Goal: Find specific page/section: Find specific page/section

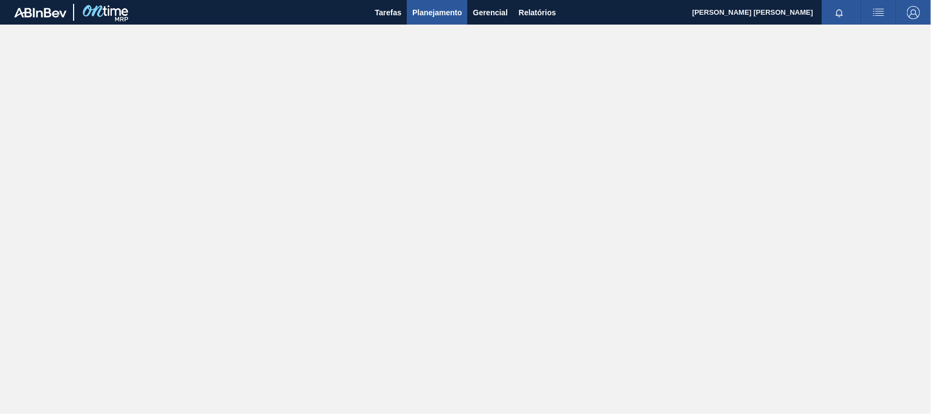
click at [419, 9] on span "Planejamento" at bounding box center [437, 12] width 50 height 13
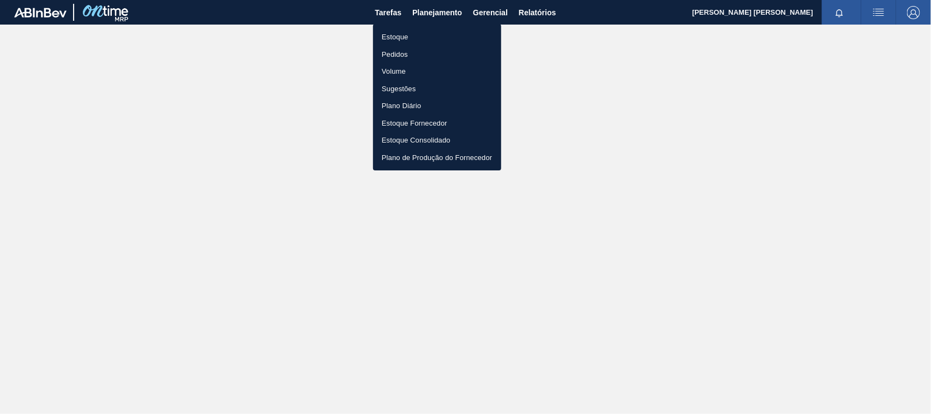
click at [409, 55] on li "Pedidos" at bounding box center [437, 54] width 128 height 17
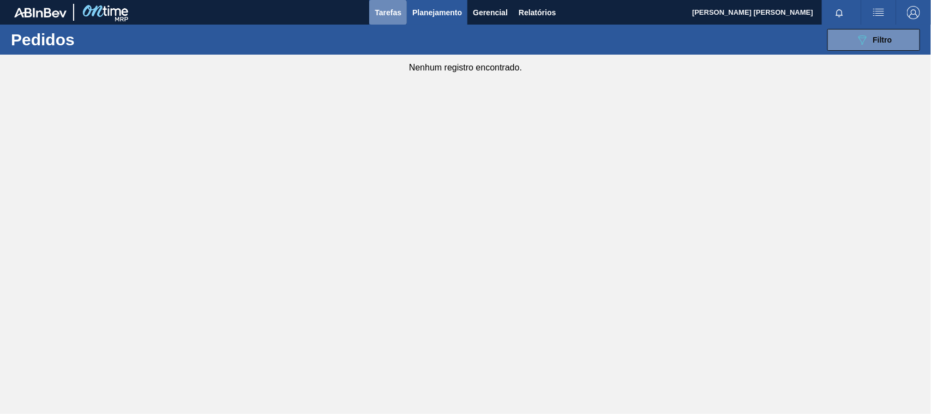
click at [397, 11] on span "Tarefas" at bounding box center [388, 12] width 27 height 13
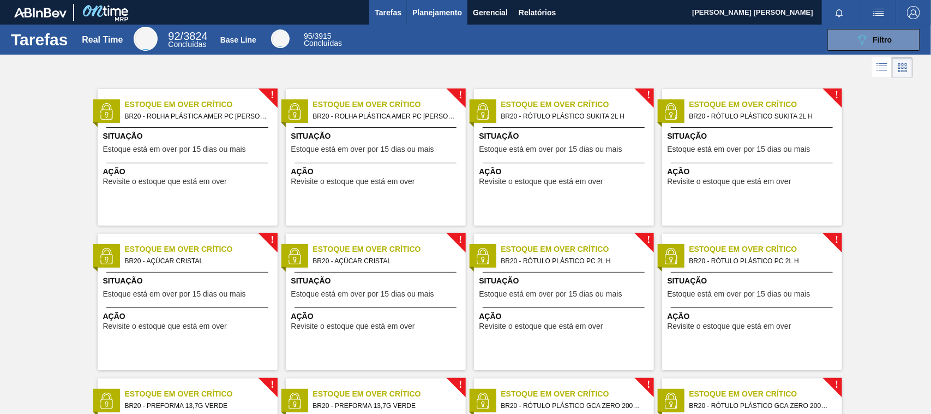
click at [445, 7] on span "Planejamento" at bounding box center [437, 12] width 50 height 13
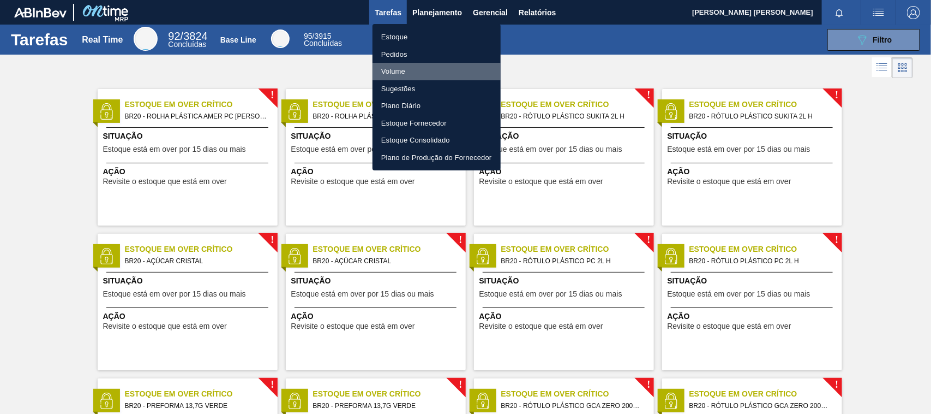
click at [397, 69] on li "Volume" at bounding box center [437, 71] width 128 height 17
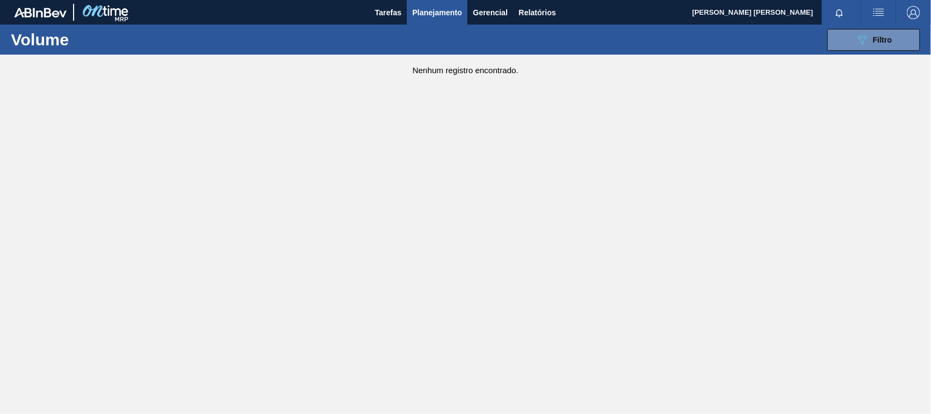
click at [429, 15] on span "Planejamento" at bounding box center [437, 12] width 50 height 13
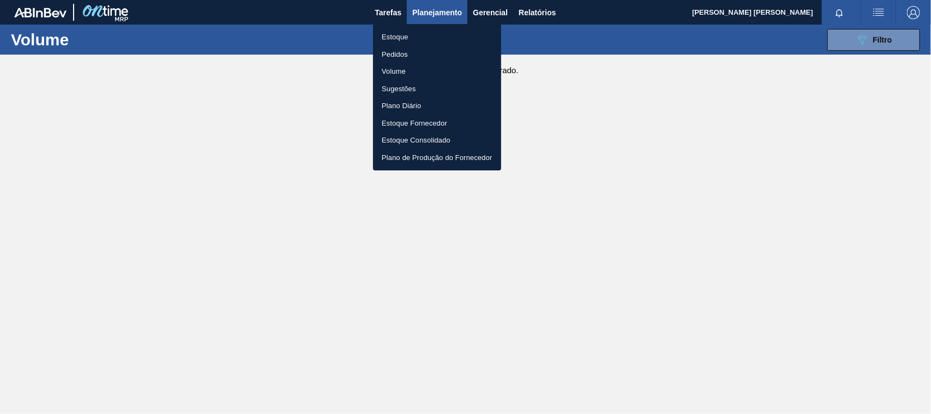
click at [415, 53] on li "Pedidos" at bounding box center [437, 54] width 128 height 17
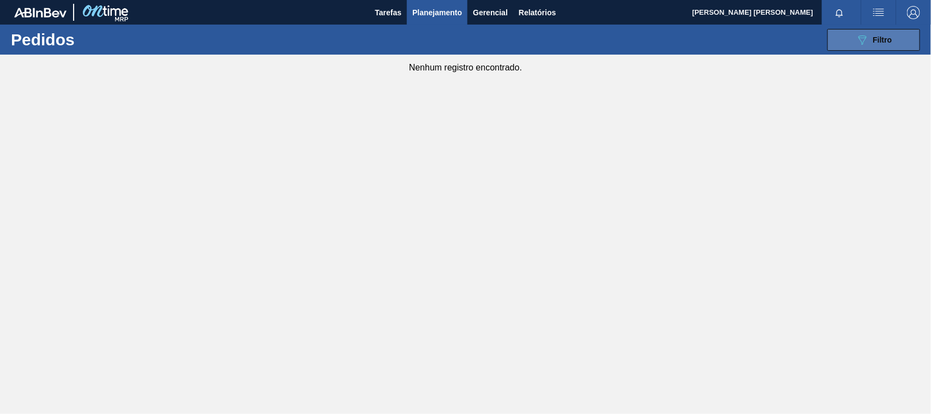
click at [892, 35] on button "089F7B8B-B2A5-4AFE-B5C0-19BA573D28AC Filtro" at bounding box center [874, 40] width 93 height 22
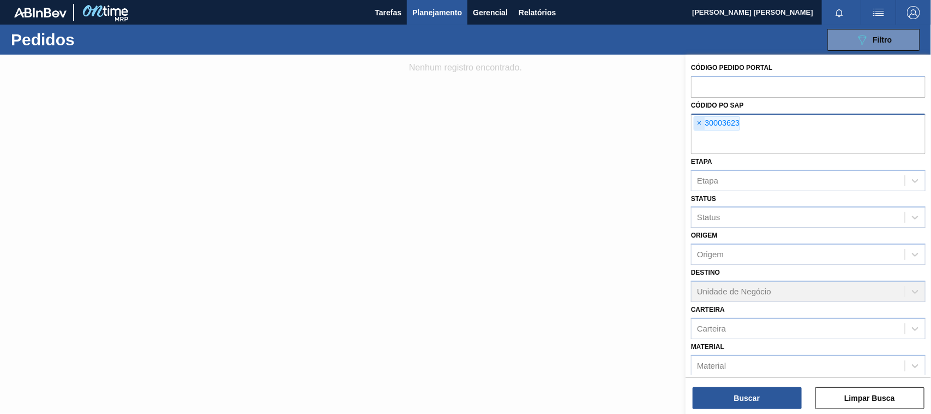
click at [702, 122] on span "×" at bounding box center [699, 123] width 10 height 13
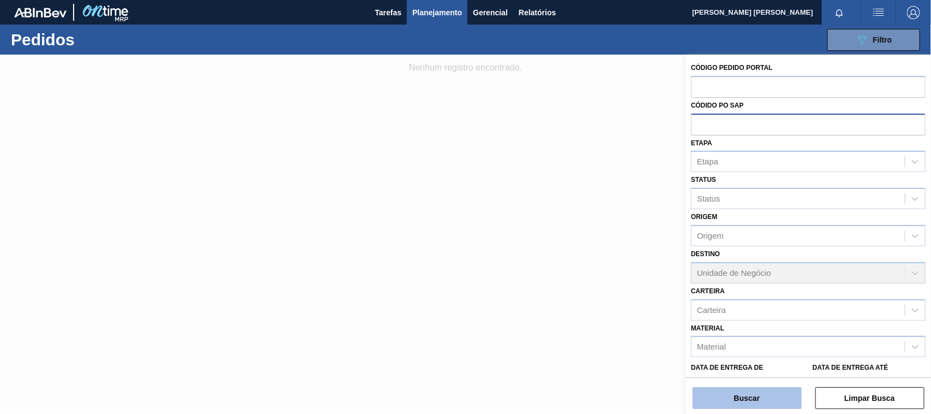
click at [770, 402] on button "Buscar" at bounding box center [747, 398] width 109 height 22
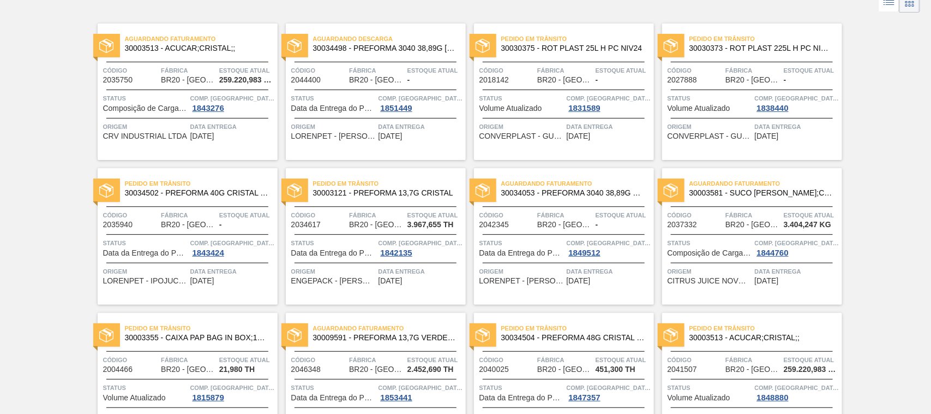
scroll to position [136, 0]
